Goal: Task Accomplishment & Management: Manage account settings

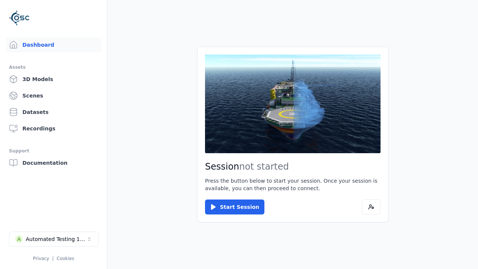
click at [54, 239] on div "Automated Testing 1 - Playwright" at bounding box center [56, 238] width 60 height 7
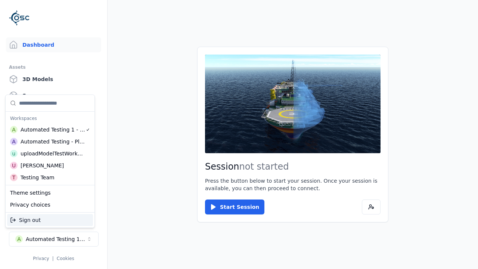
click at [50, 141] on div "Automated Testing - Playwright" at bounding box center [53, 141] width 65 height 7
click at [239, 134] on html "Support Dashboard Assets 3D Models Scenes Datasets Recordings Support Documenta…" at bounding box center [239, 134] width 478 height 269
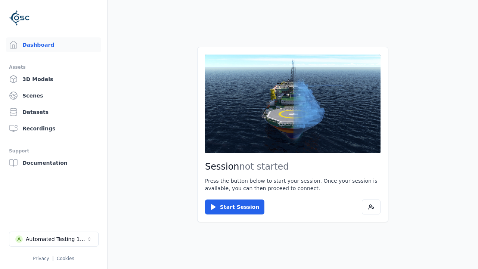
click at [53, 79] on link "3D Models" at bounding box center [53, 79] width 95 height 15
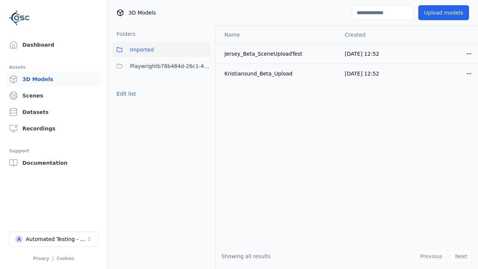
click at [126, 94] on button "Edit list" at bounding box center [126, 93] width 28 height 13
click at [133, 94] on link "Create folder" at bounding box center [133, 93] width 34 height 7
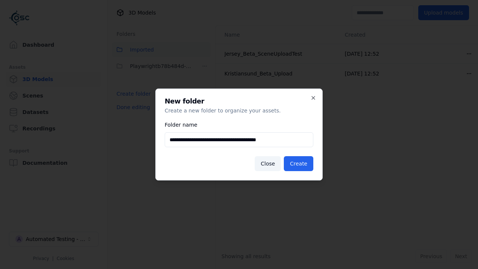
type input "**********"
click at [298, 163] on button "Create" at bounding box center [298, 163] width 29 height 15
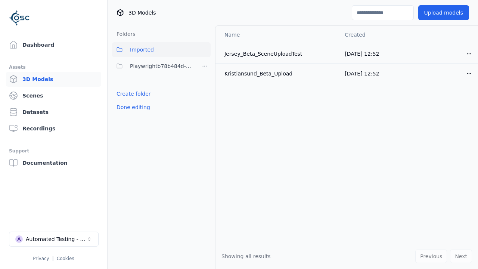
click at [133, 107] on button "Done editing" at bounding box center [133, 106] width 43 height 13
click at [126, 110] on button "Done editing" at bounding box center [133, 106] width 43 height 13
click at [204, 66] on html "Support Dashboard Assets 3D Models Scenes Datasets Recordings Support Documenta…" at bounding box center [239, 134] width 478 height 269
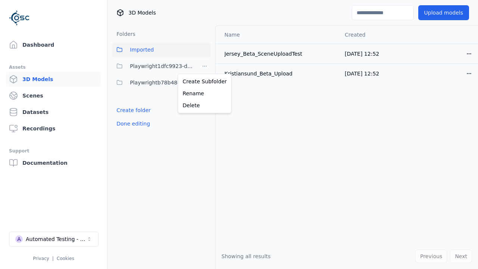
click at [204, 93] on div "Rename" at bounding box center [204, 93] width 50 height 12
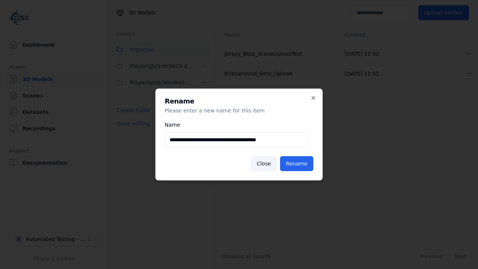
click at [236, 140] on input "**********" at bounding box center [236, 139] width 143 height 15
type input "**********"
click at [296, 163] on button "Rename" at bounding box center [296, 163] width 33 height 15
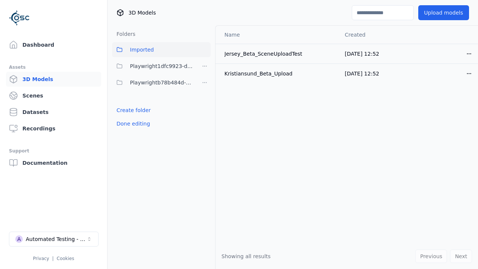
click at [133, 124] on button "Done editing" at bounding box center [133, 123] width 43 height 13
click at [126, 110] on button "Edit list" at bounding box center [126, 109] width 28 height 13
click at [204, 82] on html "Support Dashboard Assets 3D Models Scenes Datasets Recordings Support Documenta…" at bounding box center [239, 134] width 478 height 269
click at [204, 122] on div "Delete" at bounding box center [204, 122] width 50 height 12
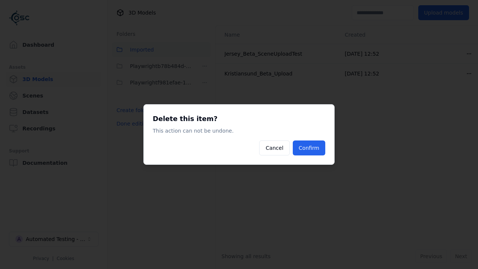
click at [309, 148] on button "Confirm" at bounding box center [309, 147] width 32 height 15
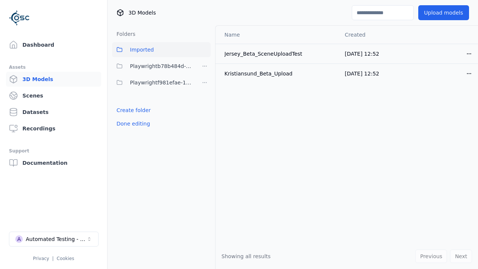
click at [133, 124] on button "Done editing" at bounding box center [133, 123] width 43 height 13
